Goal: Task Accomplishment & Management: Use online tool/utility

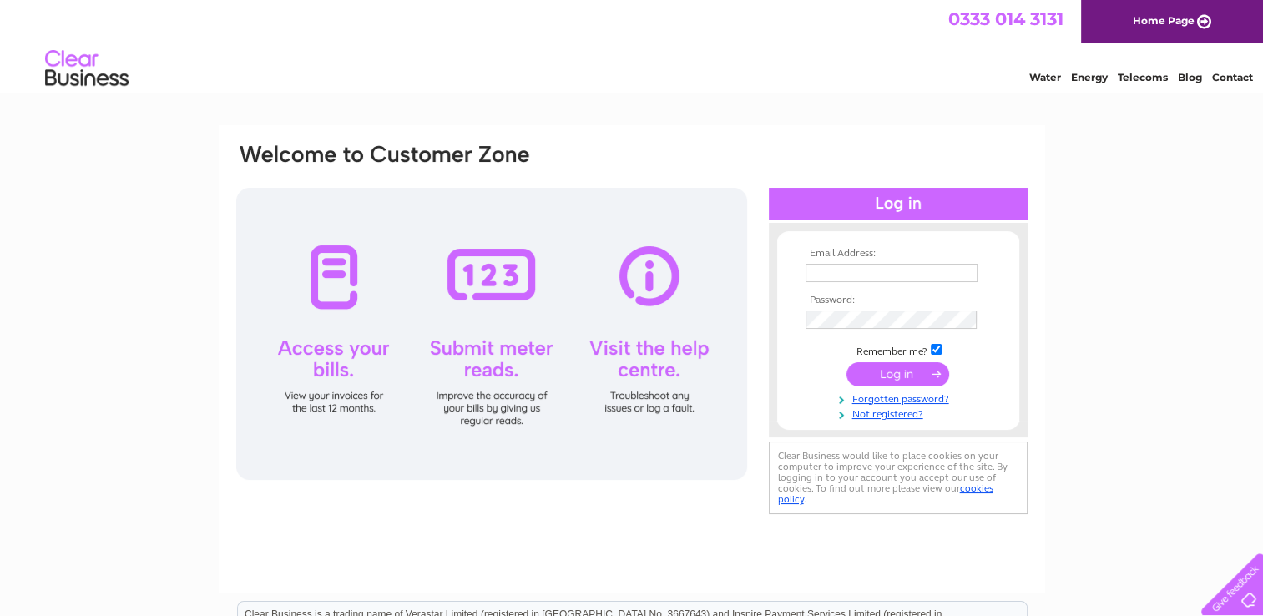
type input "[PERSON_NAME][EMAIL_ADDRESS][DOMAIN_NAME]"
click at [898, 369] on input "submit" at bounding box center [898, 373] width 103 height 23
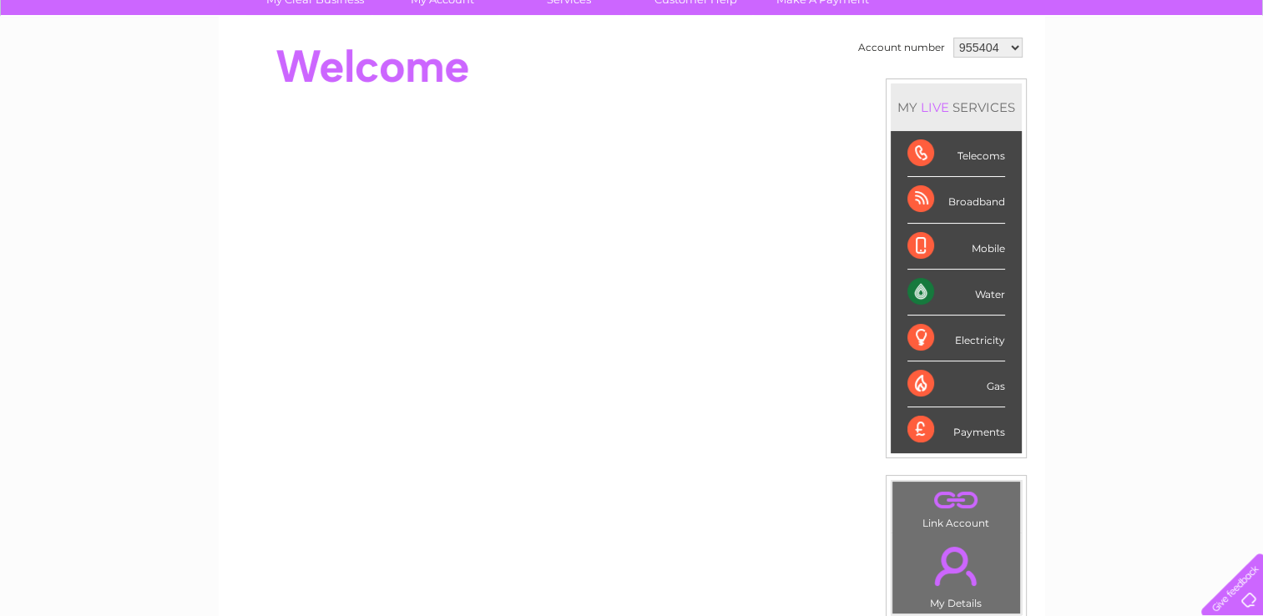
scroll to position [167, 0]
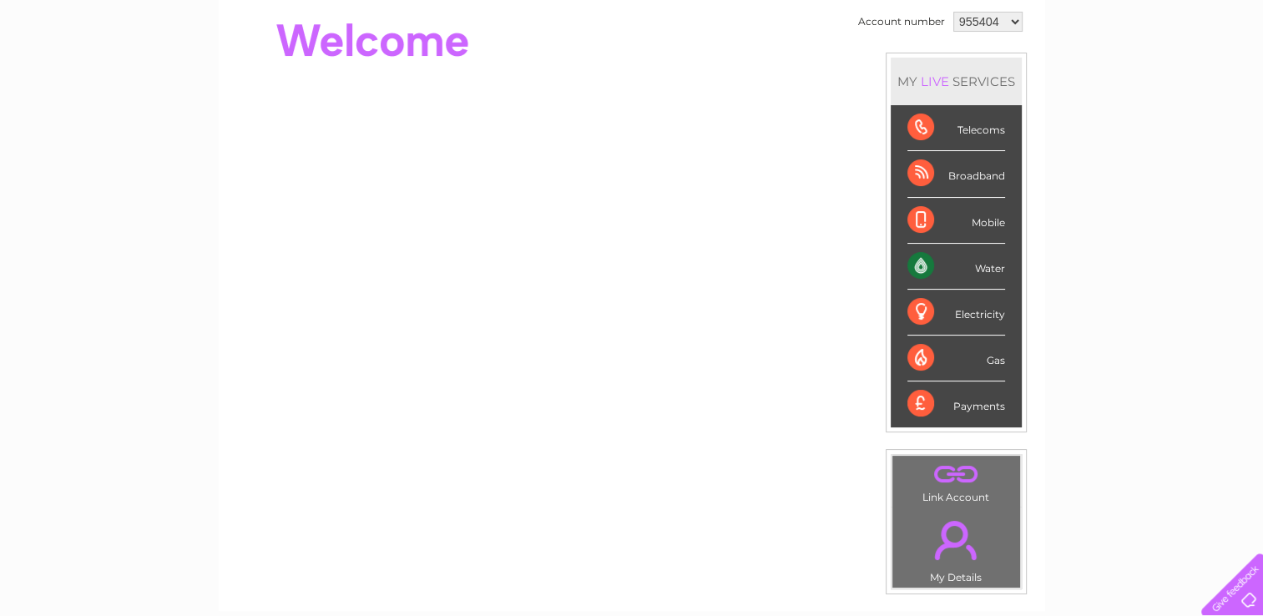
click at [1015, 20] on select "955404 1127466" at bounding box center [988, 22] width 69 height 20
select select "1127466"
click at [954, 12] on select "955404 1127466" at bounding box center [988, 22] width 69 height 20
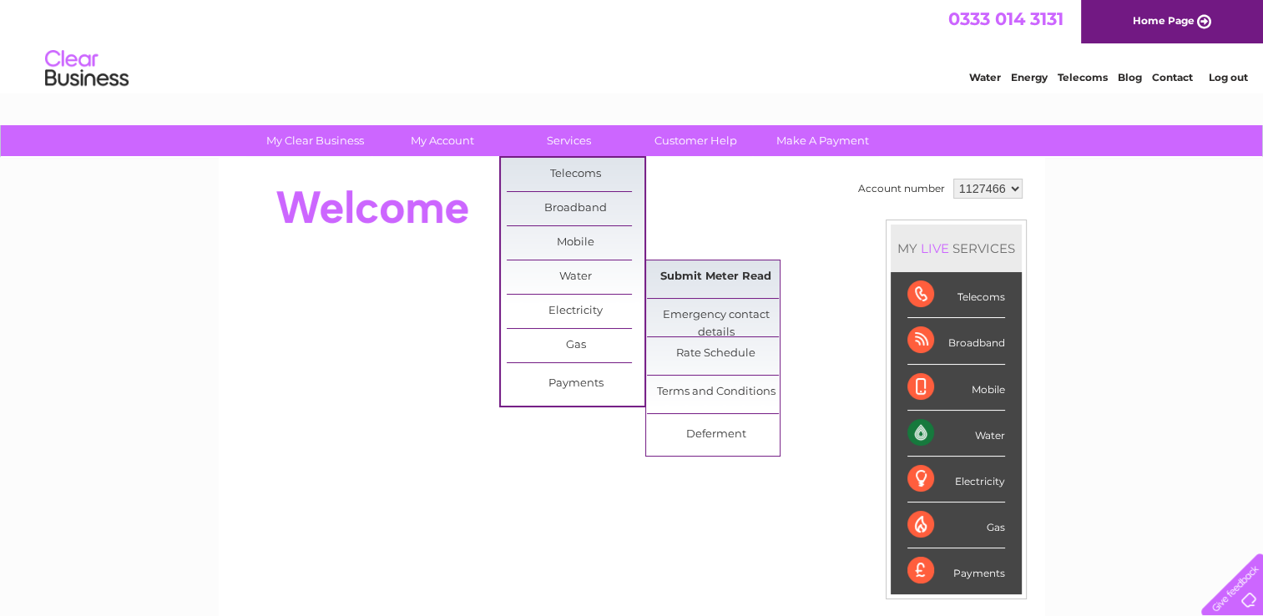
click at [691, 278] on link "Submit Meter Read" at bounding box center [716, 277] width 138 height 33
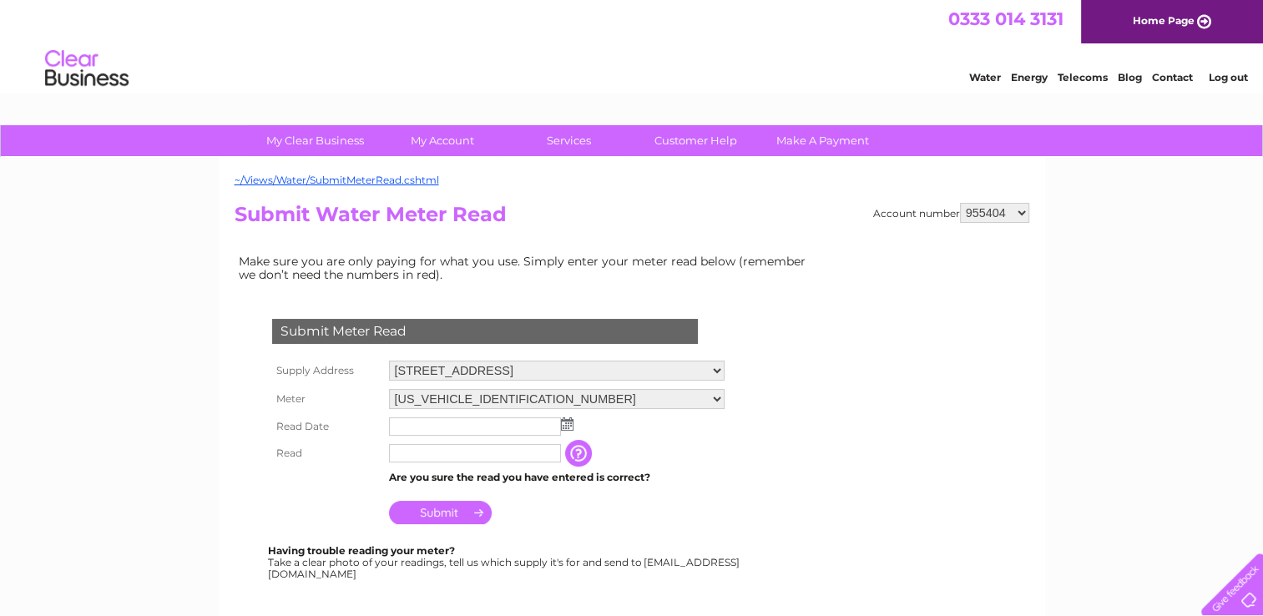
click at [568, 426] on img at bounding box center [567, 424] width 13 height 13
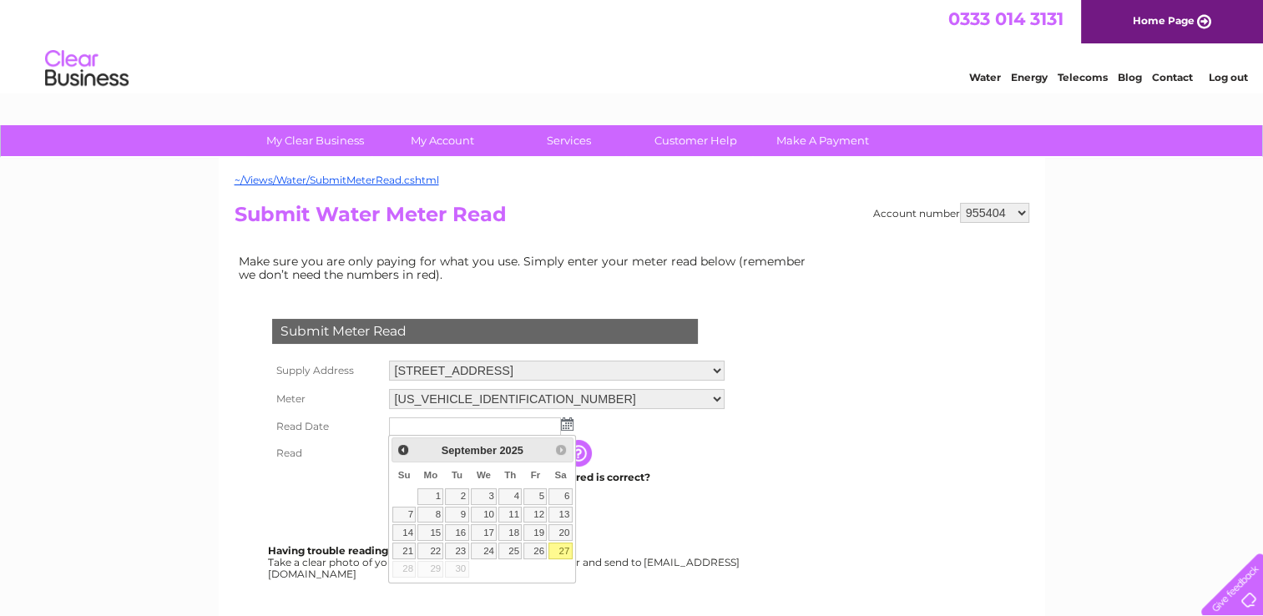
click at [564, 548] on link "27" at bounding box center [560, 551] width 23 height 17
type input "[DATE]"
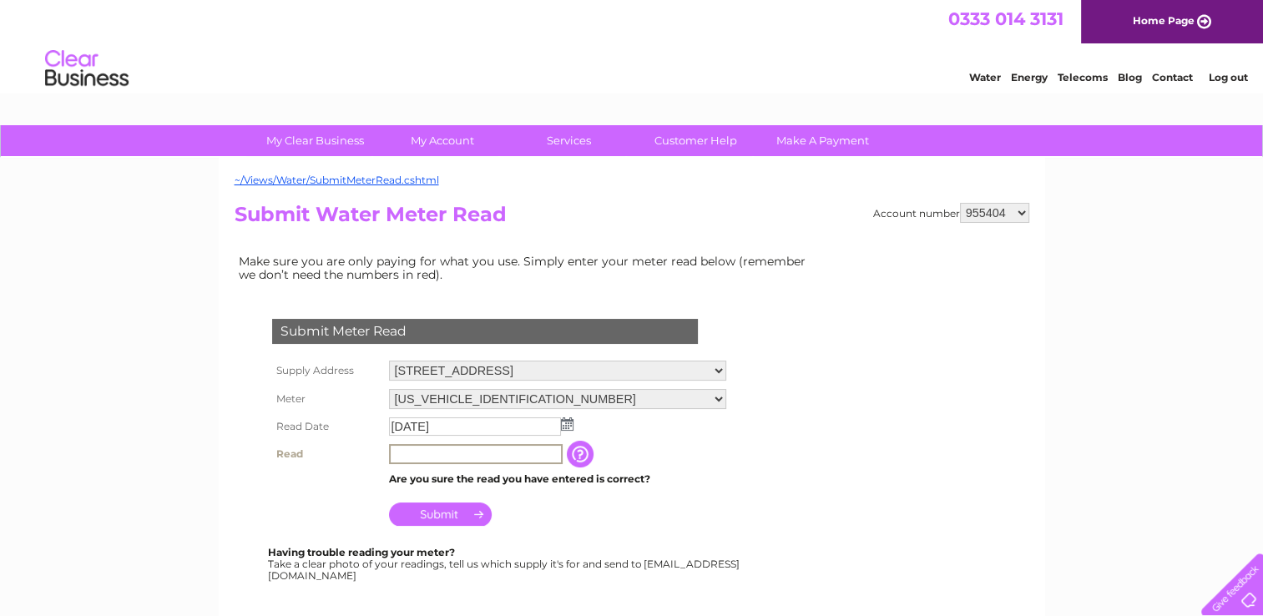
click at [408, 456] on input "text" at bounding box center [476, 454] width 174 height 20
type input "266"
click at [439, 516] on input "Submit" at bounding box center [440, 512] width 103 height 23
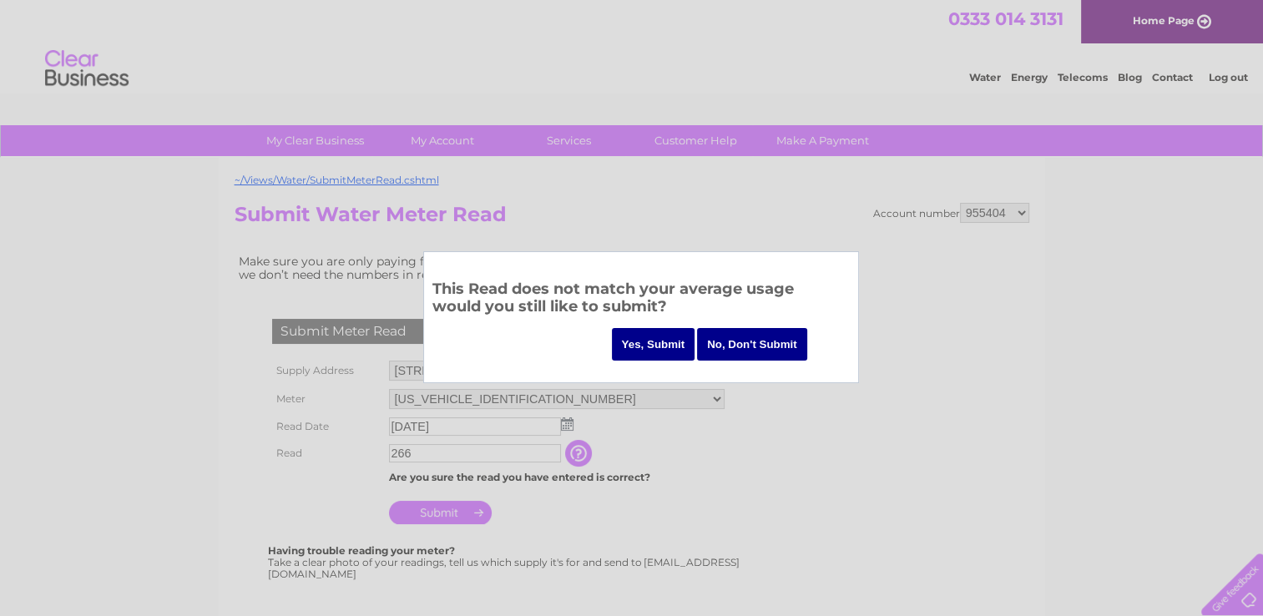
click at [651, 344] on input "Yes, Submit" at bounding box center [654, 344] width 84 height 33
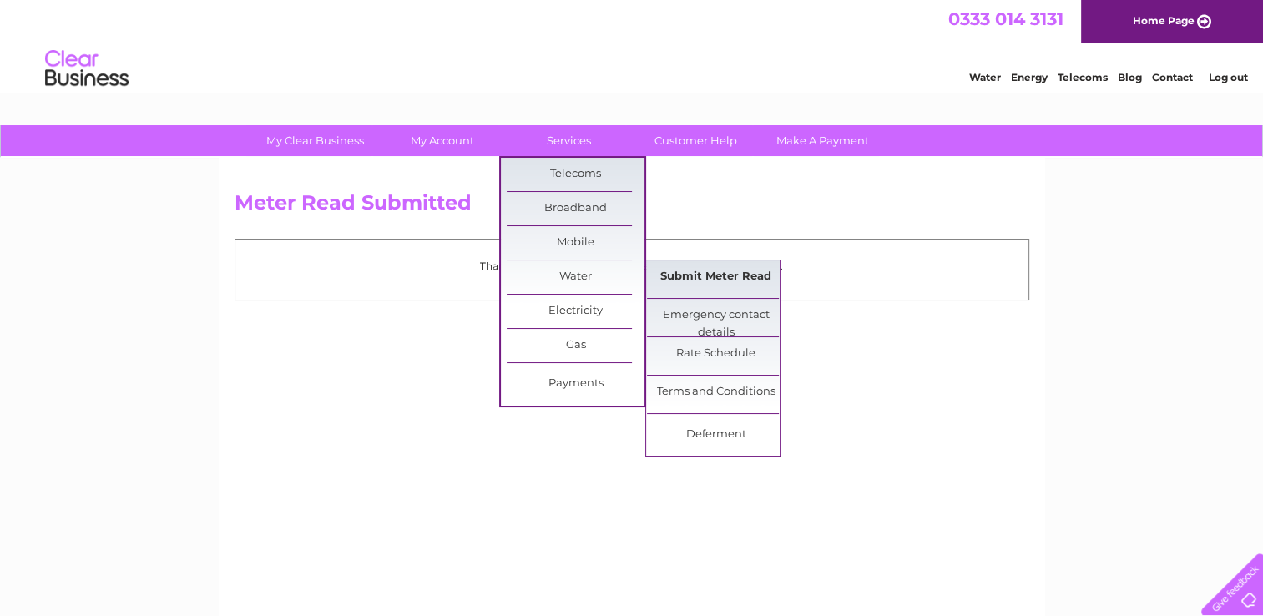
click at [693, 282] on link "Submit Meter Read" at bounding box center [716, 277] width 138 height 33
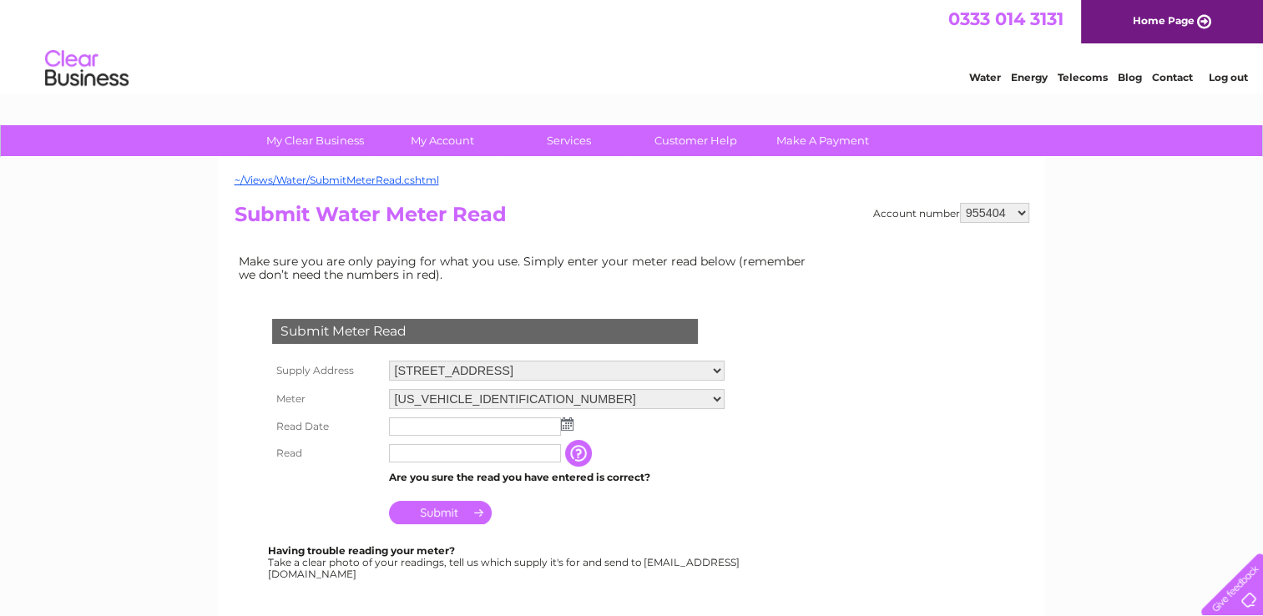
click at [568, 424] on img at bounding box center [567, 424] width 13 height 13
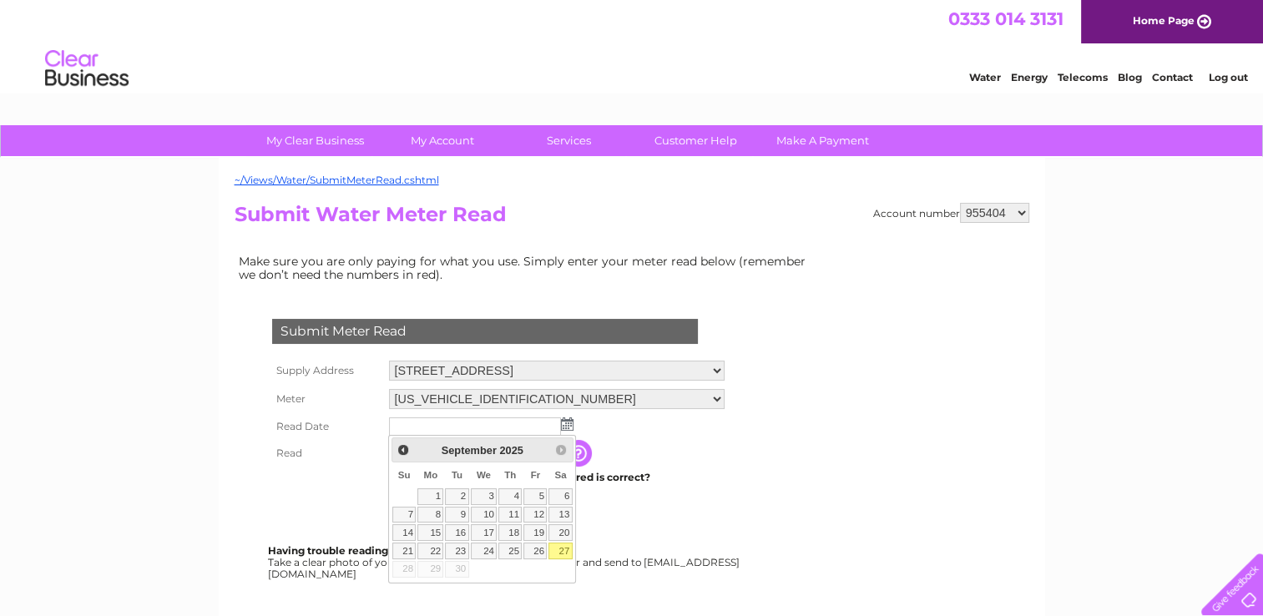
click at [559, 547] on link "27" at bounding box center [560, 551] width 23 height 17
type input "[DATE]"
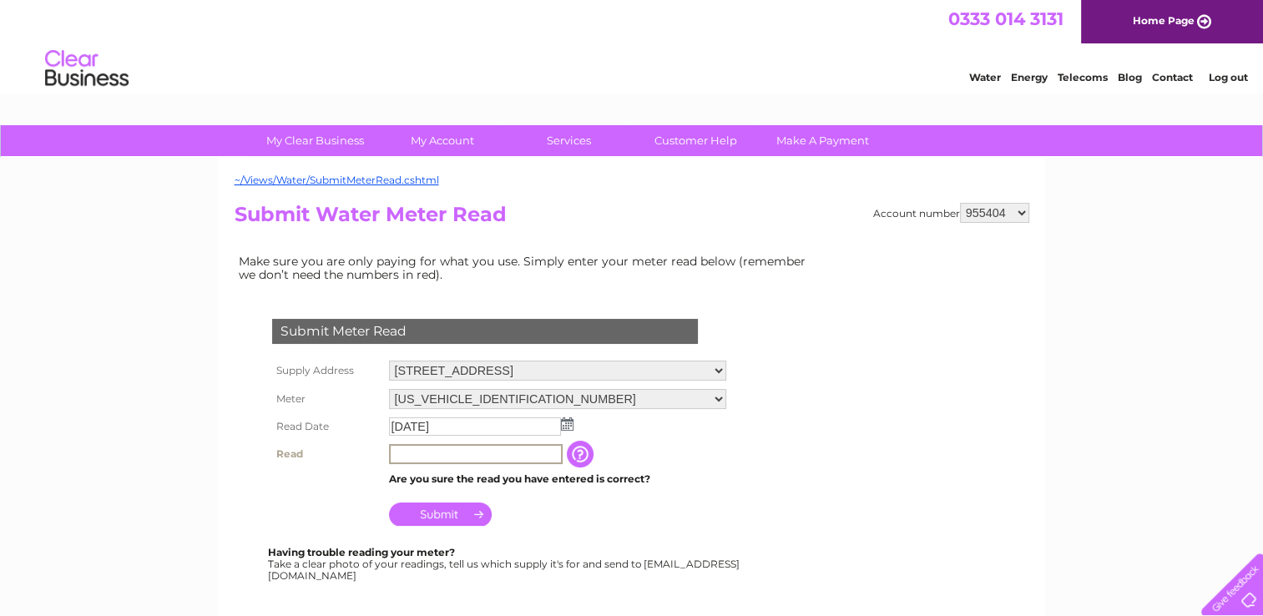
click at [408, 455] on input "text" at bounding box center [476, 454] width 174 height 20
type input "157"
click at [438, 513] on input "Submit" at bounding box center [440, 512] width 103 height 23
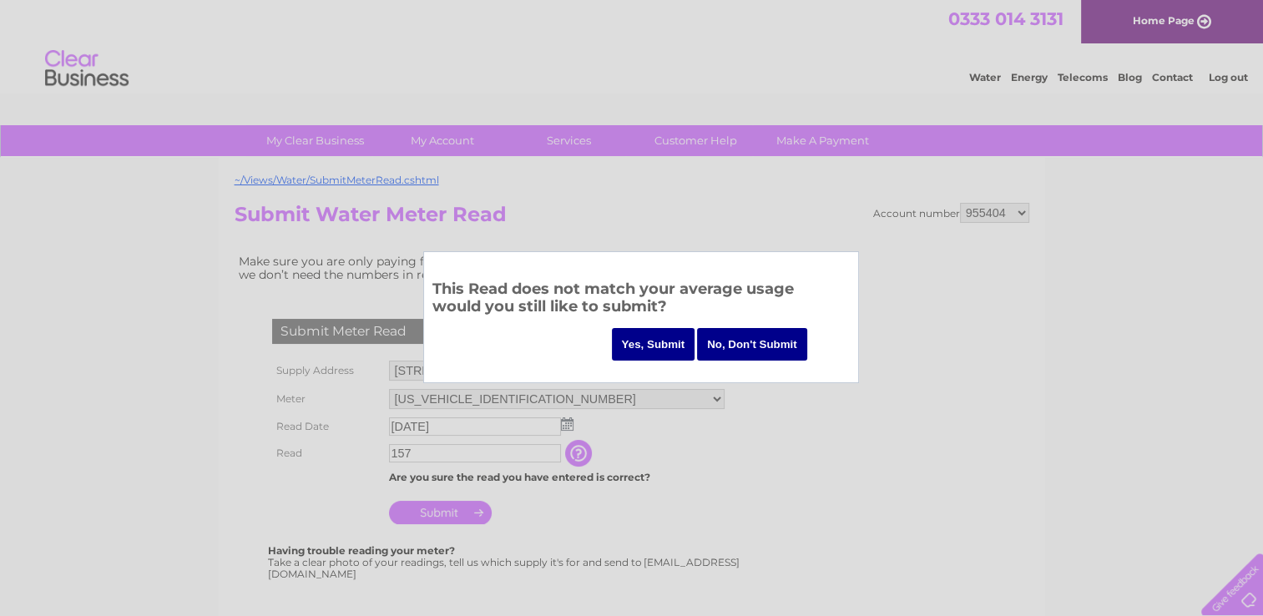
click at [658, 342] on input "Yes, Submit" at bounding box center [654, 344] width 84 height 33
